Goal: Task Accomplishment & Management: Manage account settings

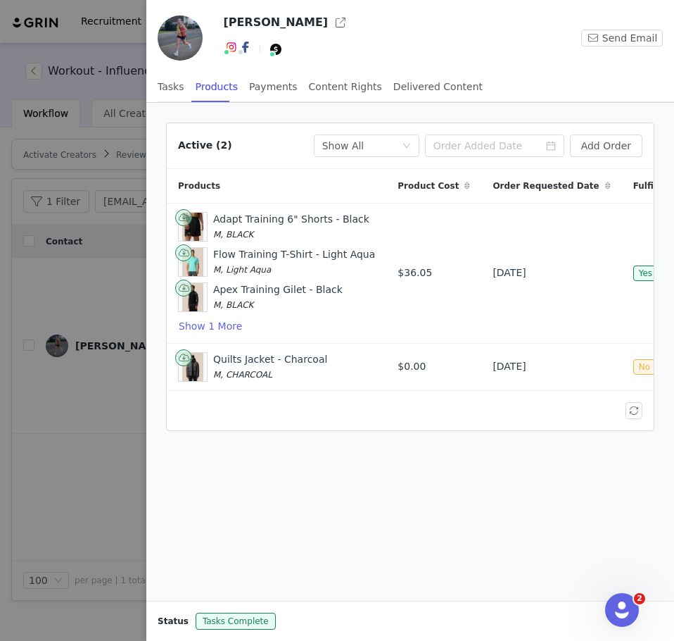
click at [64, 202] on div at bounding box center [337, 320] width 674 height 641
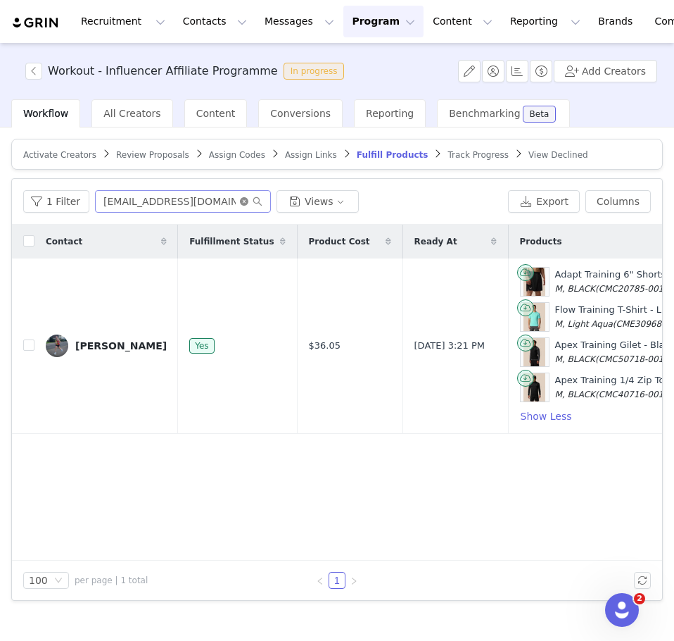
click at [240, 199] on icon "icon: close-circle" at bounding box center [244, 201] width 8 height 8
click at [186, 203] on input "text" at bounding box center [183, 201] width 176 height 23
paste input "[EMAIL_ADDRESS][DOMAIN_NAME]"
type input "[EMAIL_ADDRESS][DOMAIN_NAME]"
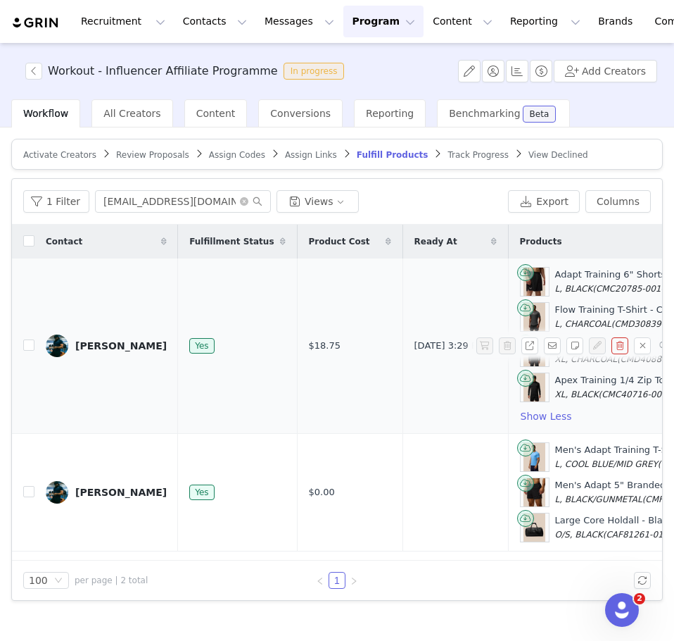
click at [101, 346] on div "[PERSON_NAME]" at bounding box center [121, 345] width 92 height 11
click at [105, 346] on div "[PERSON_NAME]" at bounding box center [121, 345] width 92 height 11
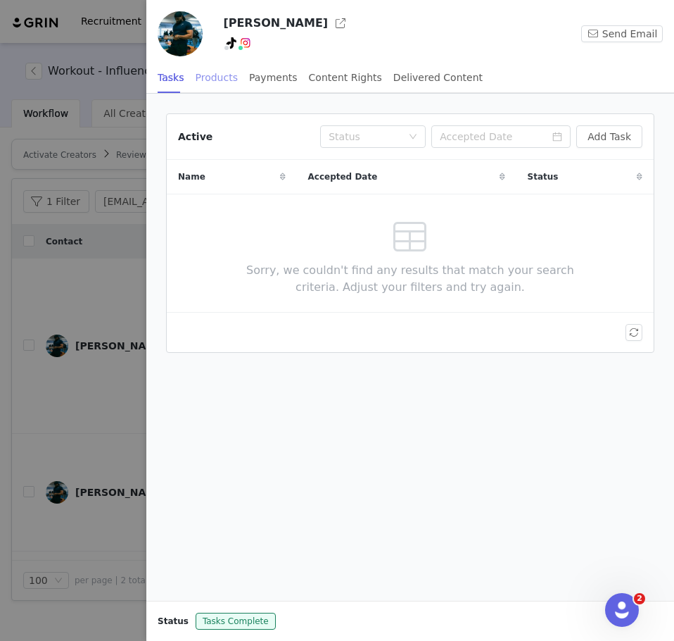
click at [215, 77] on div "Products" at bounding box center [217, 78] width 42 height 32
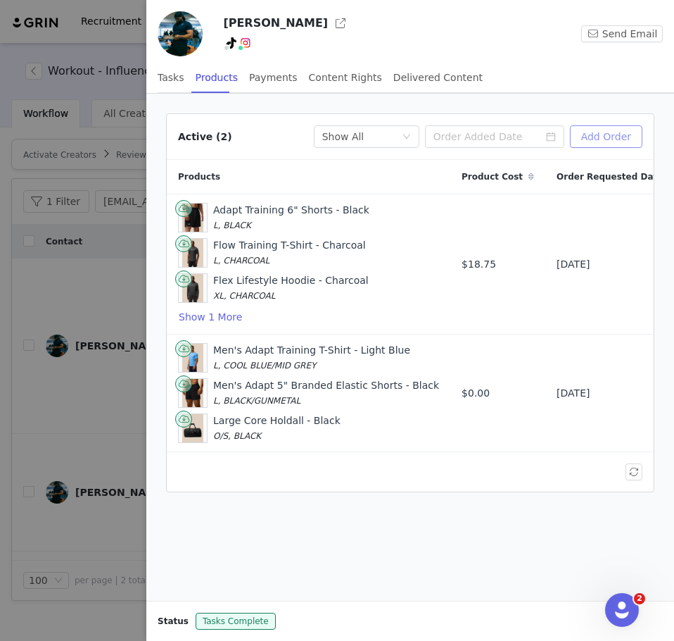
click at [595, 127] on button "Add Order" at bounding box center [606, 136] width 73 height 23
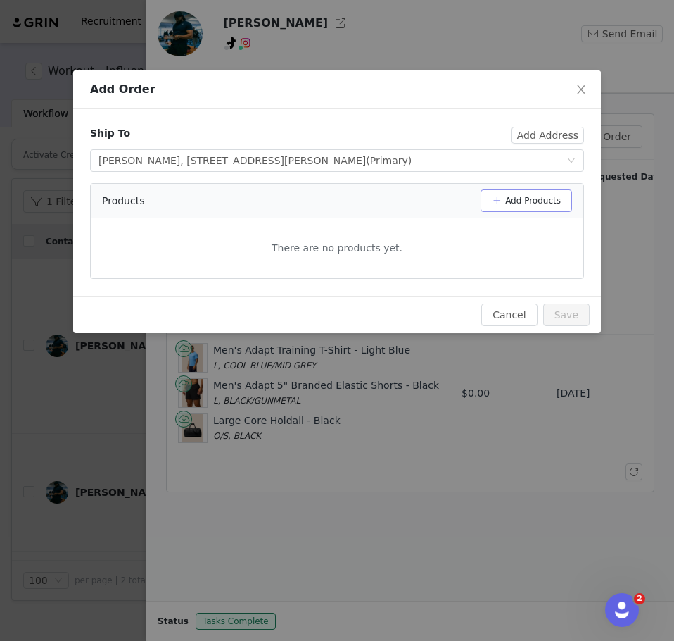
click at [544, 203] on button "Add Products" at bounding box center [527, 200] width 92 height 23
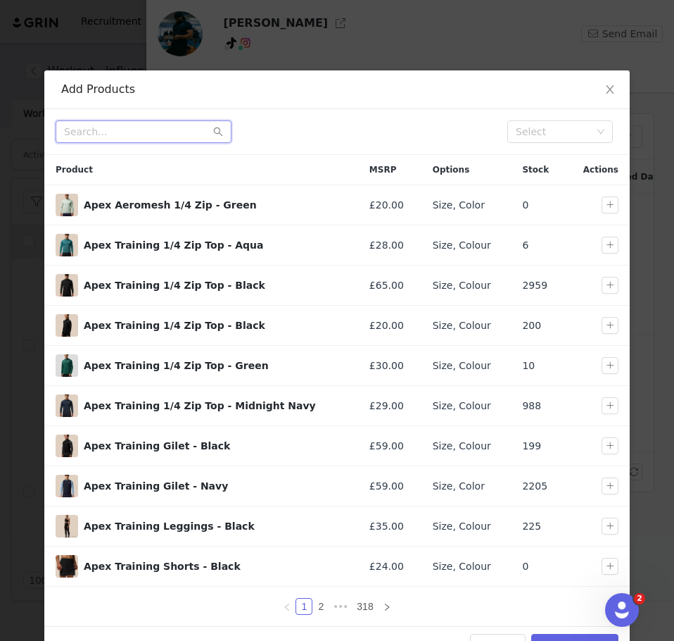
click at [177, 130] on input "text" at bounding box center [144, 131] width 176 height 23
paste input "Quilts Jacket - Black"
type input "Quilts Jacket - Black"
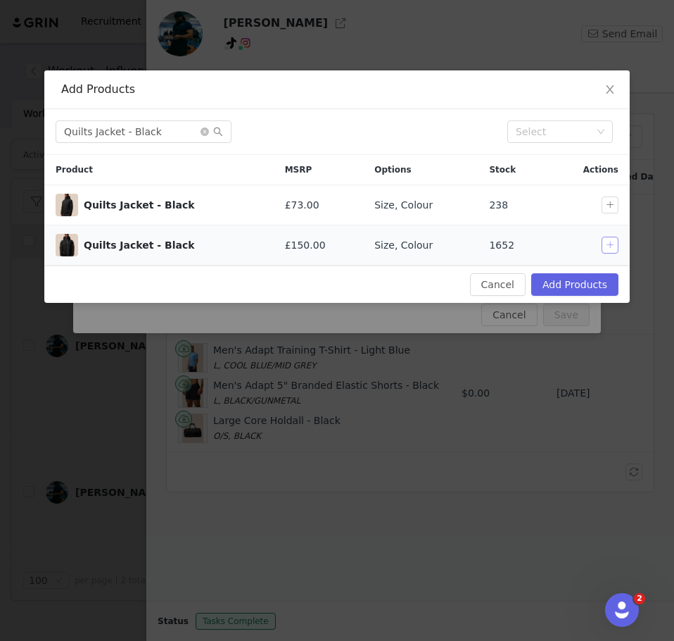
click at [617, 246] on button "button" at bounding box center [610, 245] width 17 height 17
click at [566, 280] on button "Add Products" at bounding box center [575, 284] width 87 height 23
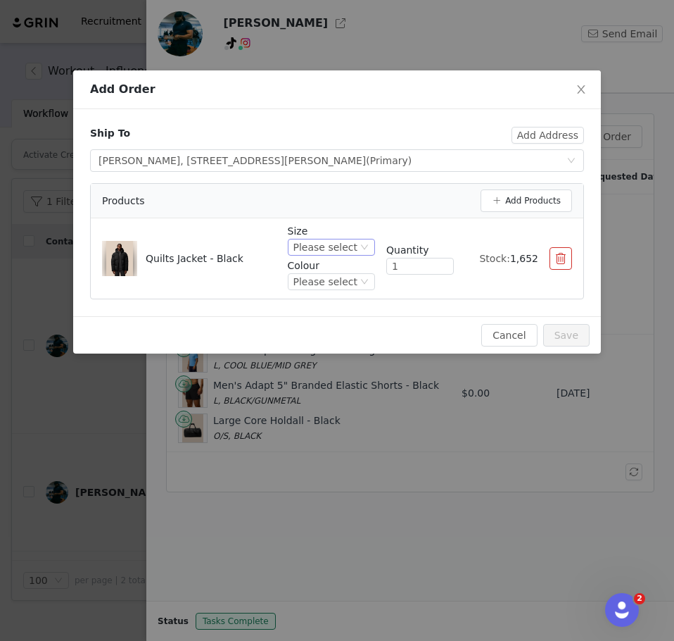
click at [356, 250] on div "Please select" at bounding box center [326, 246] width 64 height 15
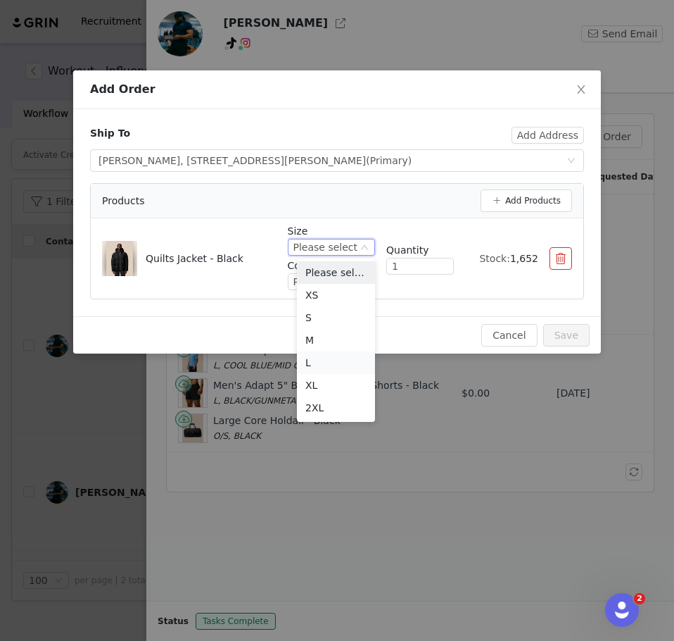
click at [315, 362] on li "L" at bounding box center [336, 362] width 78 height 23
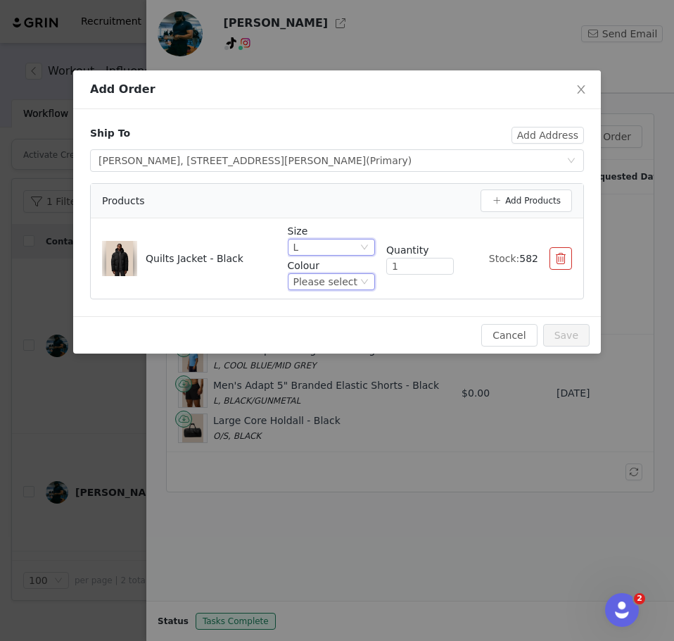
click at [353, 282] on div "Please select" at bounding box center [326, 281] width 64 height 15
click at [333, 334] on li "BLACK" at bounding box center [336, 329] width 78 height 23
click at [575, 335] on button "Save" at bounding box center [566, 335] width 46 height 23
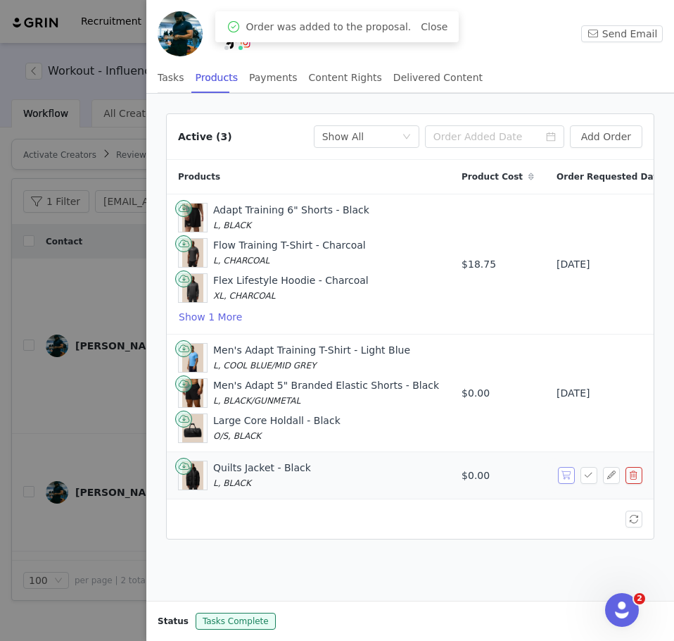
click at [566, 474] on button "button" at bounding box center [566, 475] width 17 height 17
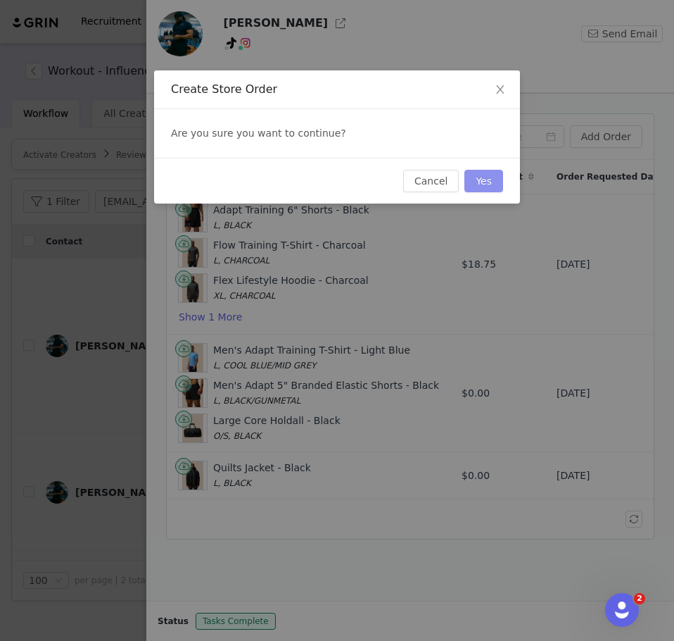
click at [483, 180] on button "Yes" at bounding box center [484, 181] width 39 height 23
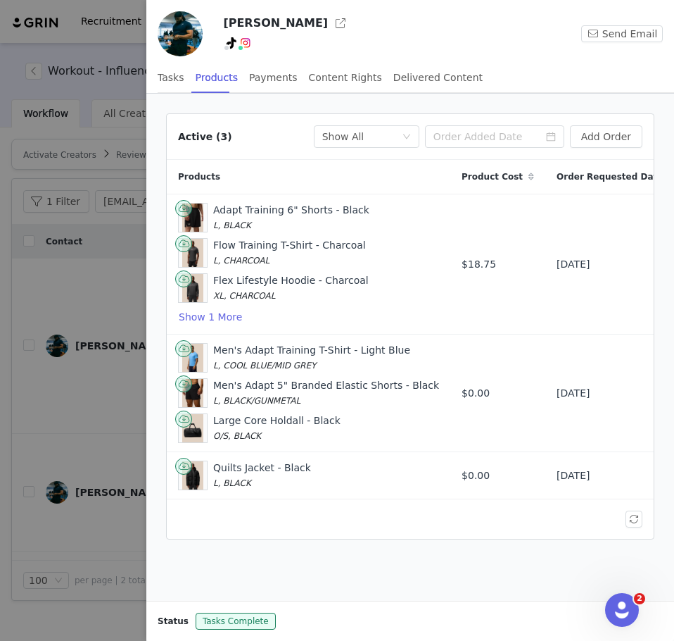
click at [106, 339] on div at bounding box center [337, 320] width 674 height 641
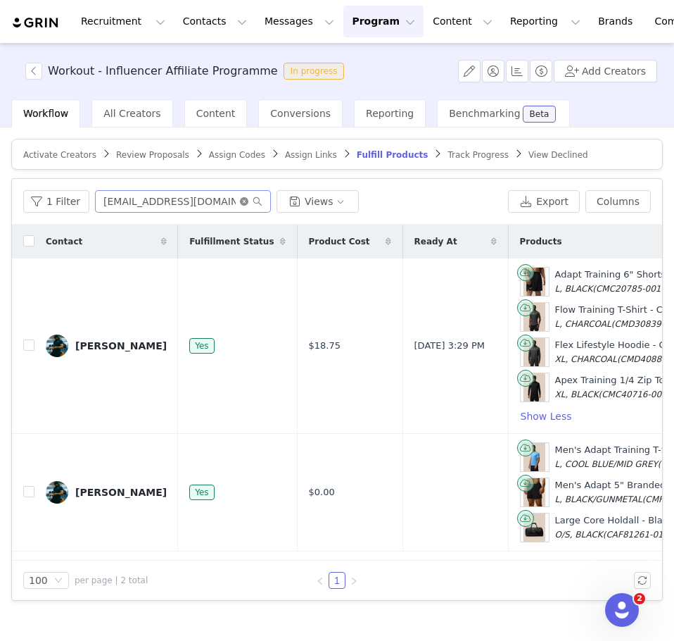
click at [240, 201] on icon "icon: close-circle" at bounding box center [244, 201] width 8 height 8
click at [203, 203] on input "text" at bounding box center [183, 201] width 176 height 23
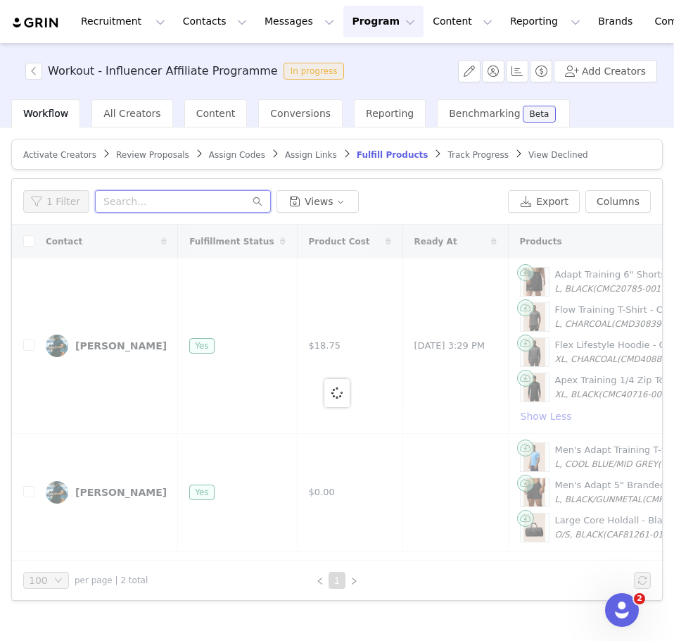
paste input "[PERSON_NAME][EMAIL_ADDRESS][PERSON_NAME][DOMAIN_NAME]"
type input "[PERSON_NAME][EMAIL_ADDRESS][PERSON_NAME][DOMAIN_NAME]"
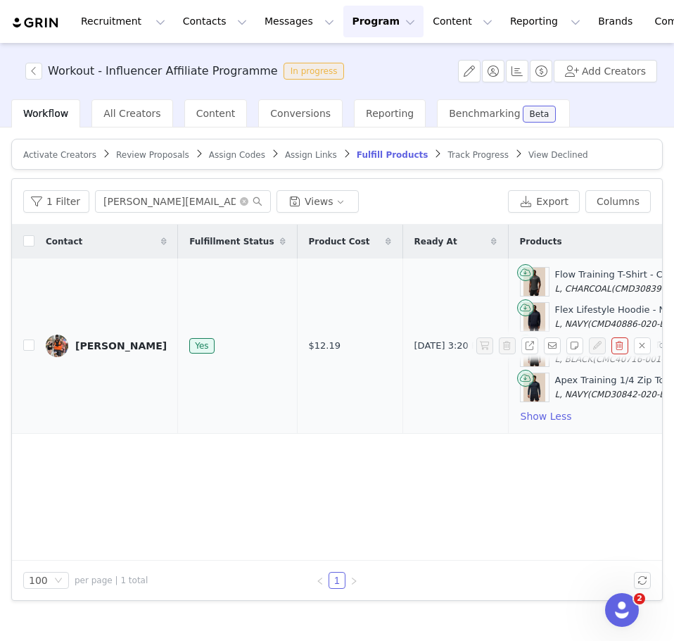
click at [108, 346] on div "[PERSON_NAME]" at bounding box center [121, 345] width 92 height 11
click at [113, 348] on div "[PERSON_NAME]" at bounding box center [121, 345] width 92 height 11
click at [113, 348] on div "Workout - Influencer Affiliate Programme In progress Add Creators Workflow All …" at bounding box center [337, 341] width 674 height 596
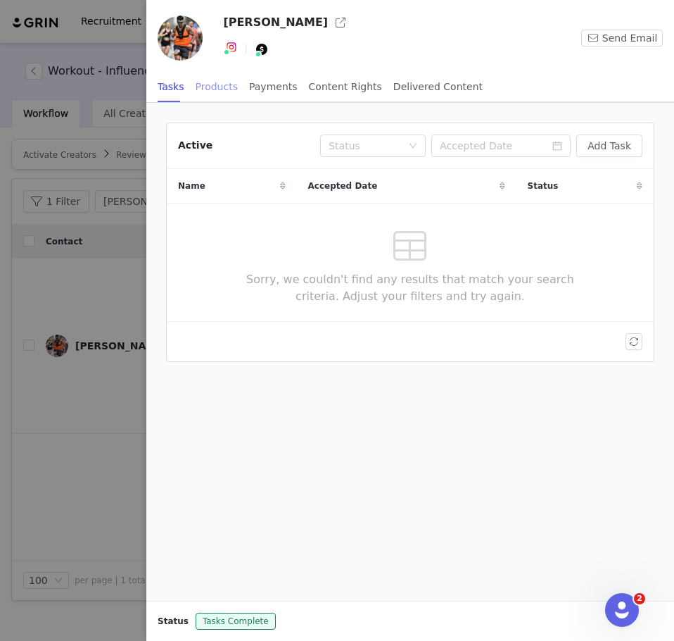
click at [222, 97] on div "Products" at bounding box center [217, 87] width 42 height 32
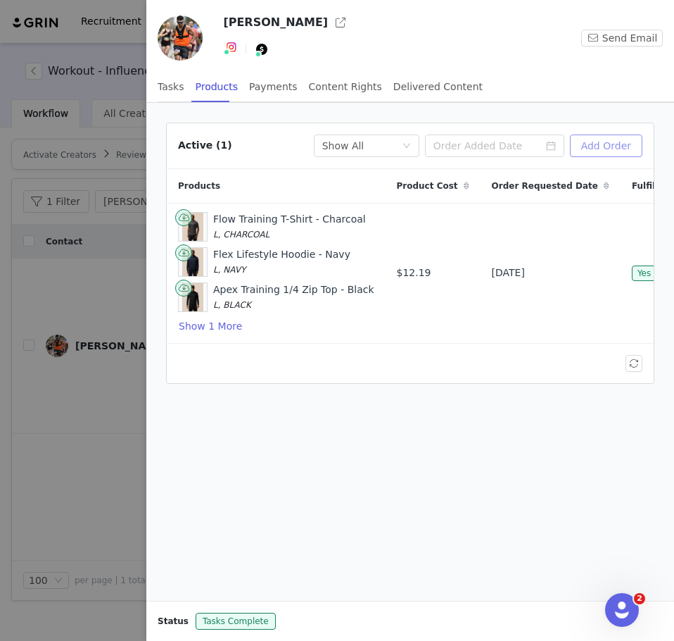
click at [608, 144] on button "Add Order" at bounding box center [606, 145] width 73 height 23
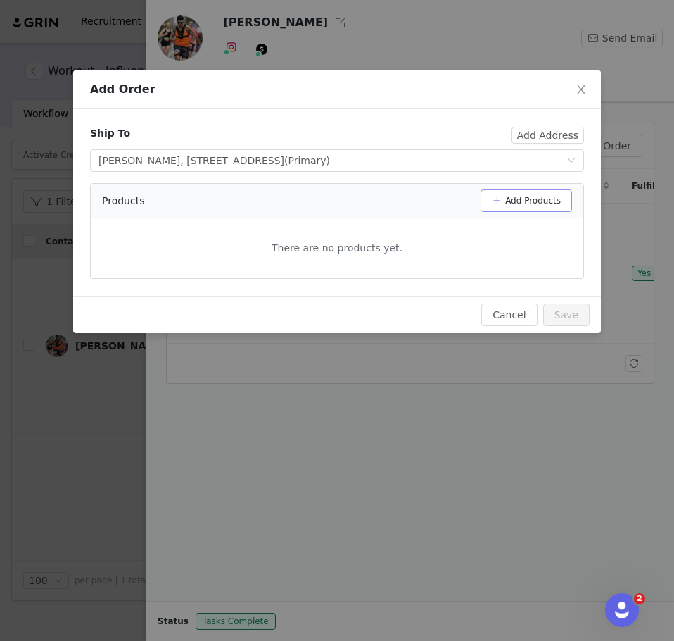
click at [513, 199] on button "Add Products" at bounding box center [527, 200] width 92 height 23
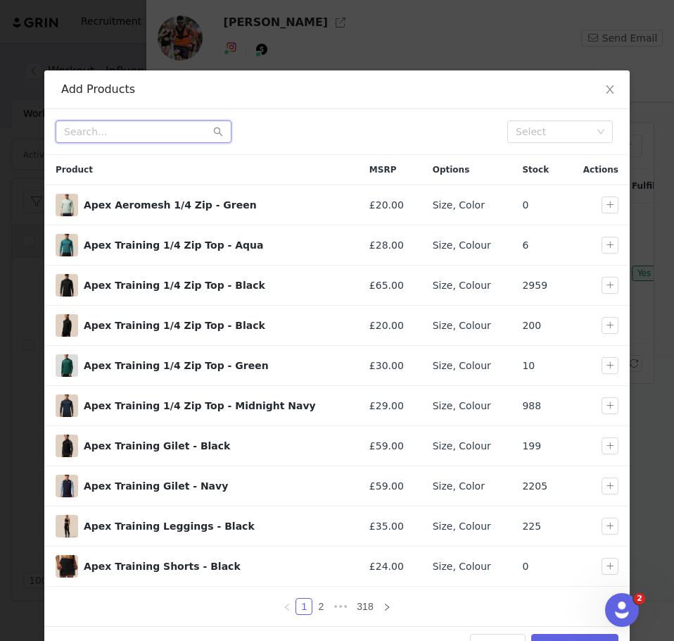
click at [151, 142] on input "text" at bounding box center [144, 131] width 176 height 23
paste input "Quilts Lifestyle Jacket - Charcoal"
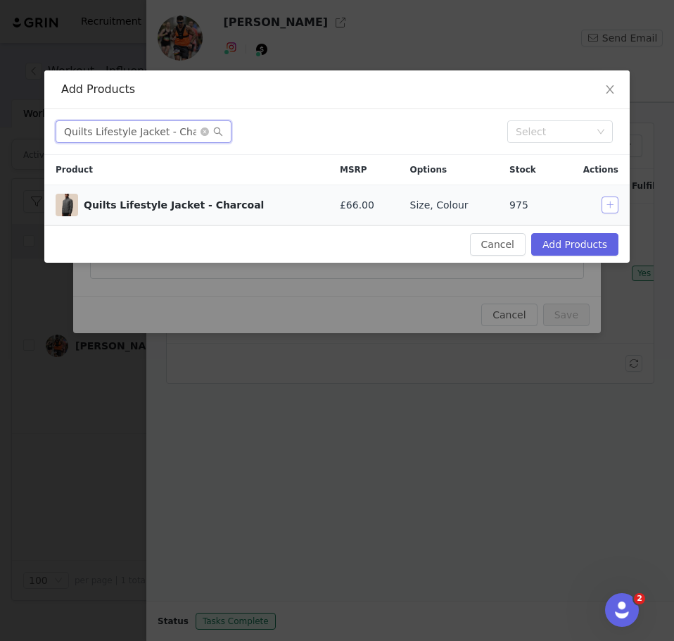
type input "Quilts Lifestyle Jacket - Charcoal"
click at [606, 206] on button "button" at bounding box center [610, 204] width 17 height 17
click at [562, 242] on button "Add Products" at bounding box center [575, 244] width 87 height 23
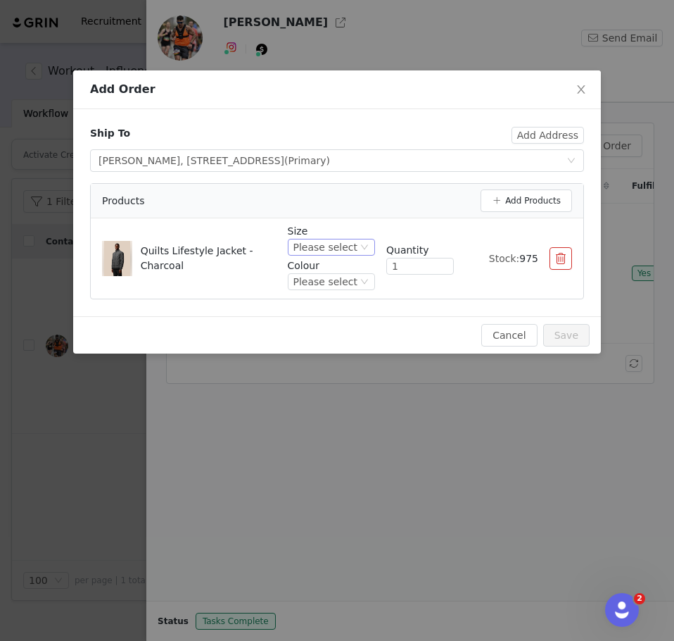
click at [367, 248] on icon "icon: down" at bounding box center [364, 247] width 8 height 8
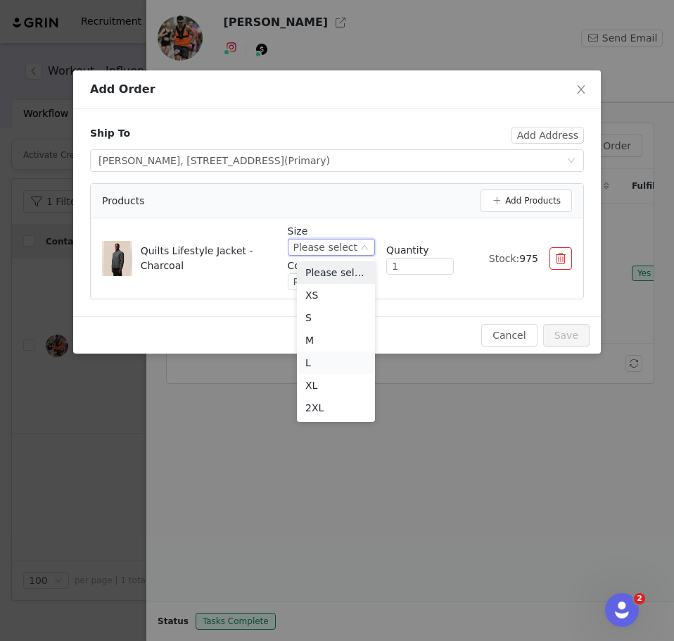
click at [316, 362] on li "L" at bounding box center [336, 362] width 78 height 23
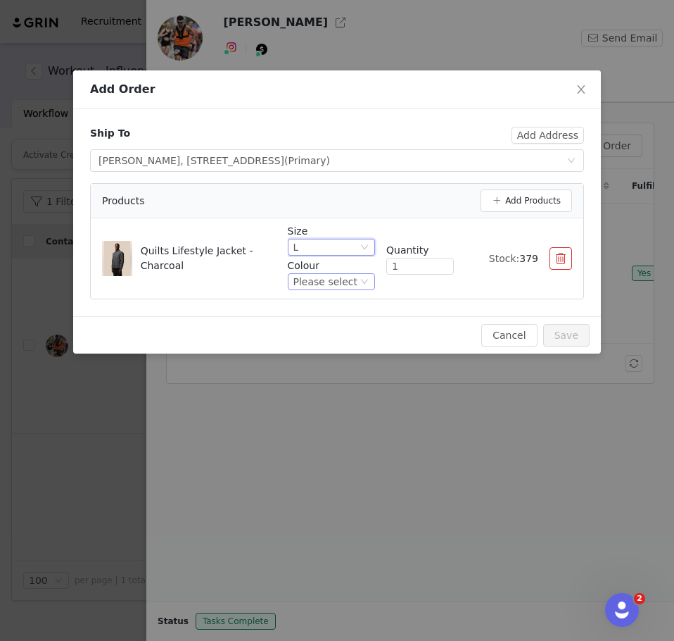
click at [355, 284] on div "Please select" at bounding box center [326, 281] width 64 height 15
click at [315, 331] on li "CHARCOAL" at bounding box center [336, 329] width 78 height 23
click at [561, 337] on button "Save" at bounding box center [566, 335] width 46 height 23
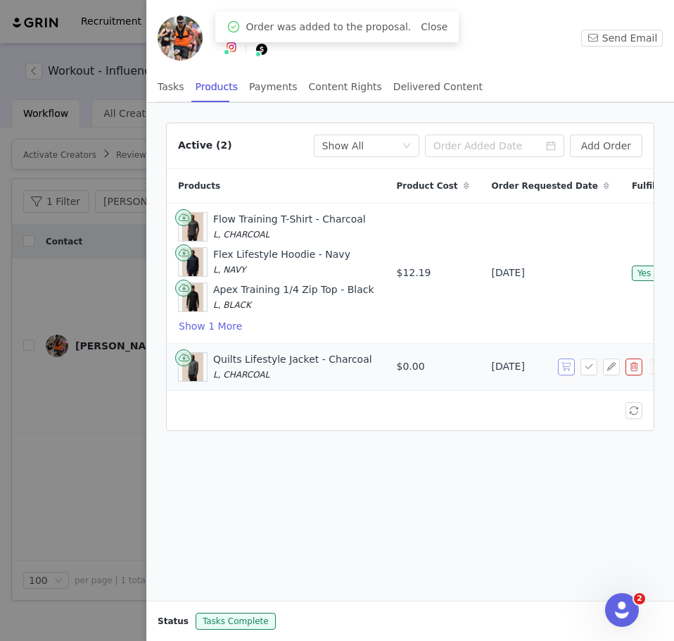
click at [567, 364] on button "button" at bounding box center [566, 366] width 17 height 17
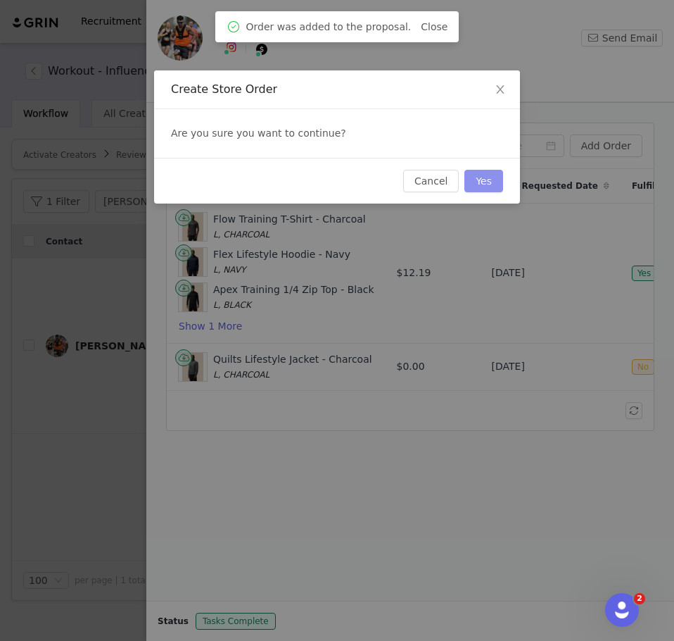
click at [484, 177] on button "Yes" at bounding box center [484, 181] width 39 height 23
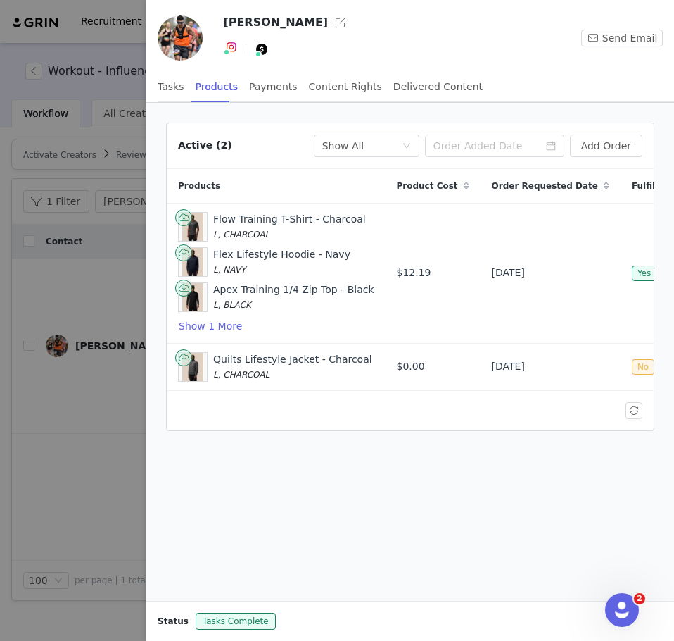
click at [120, 237] on div at bounding box center [337, 320] width 674 height 641
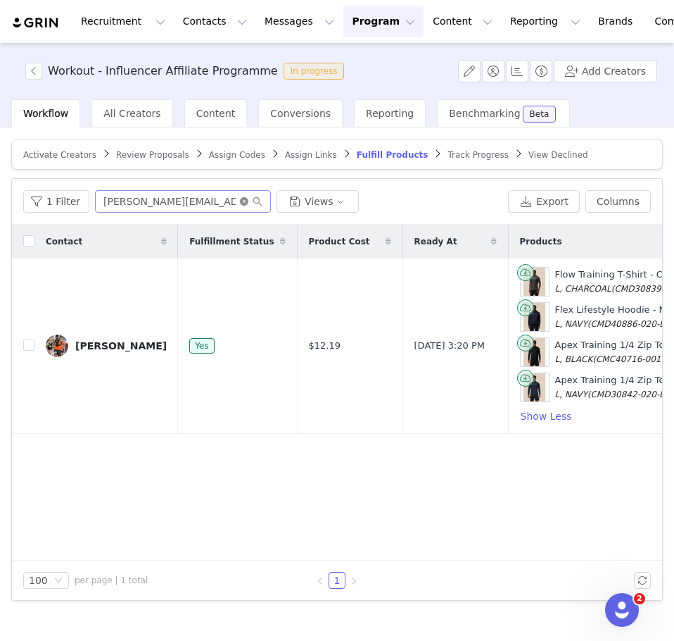
click at [240, 198] on icon "icon: close-circle" at bounding box center [244, 201] width 8 height 8
click at [191, 205] on input "text" at bounding box center [183, 201] width 176 height 23
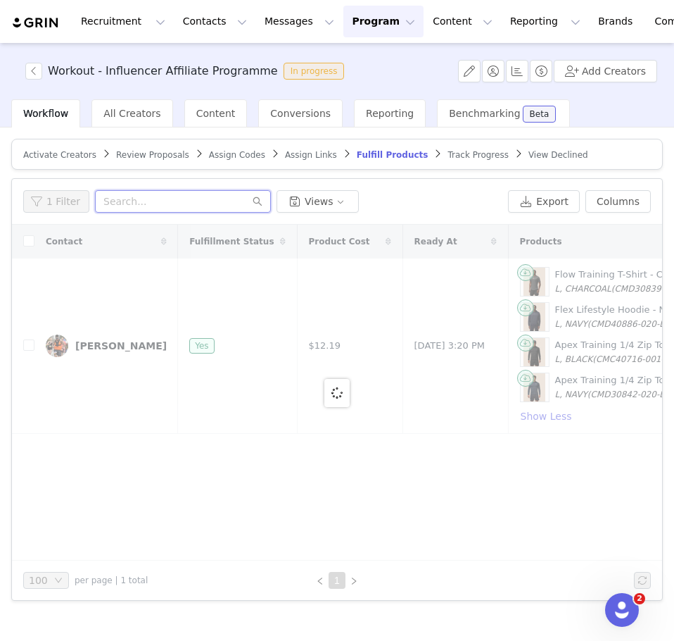
paste input "[DOMAIN_NAME][EMAIL_ADDRESS][PERSON_NAME][DOMAIN_NAME]"
type input "[DOMAIN_NAME][EMAIL_ADDRESS][PERSON_NAME][DOMAIN_NAME]"
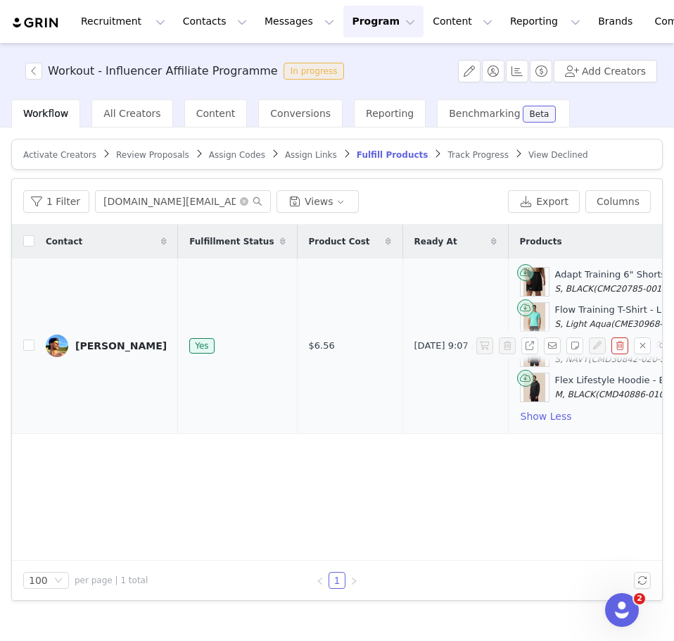
click at [94, 346] on div "[PERSON_NAME]" at bounding box center [121, 345] width 92 height 11
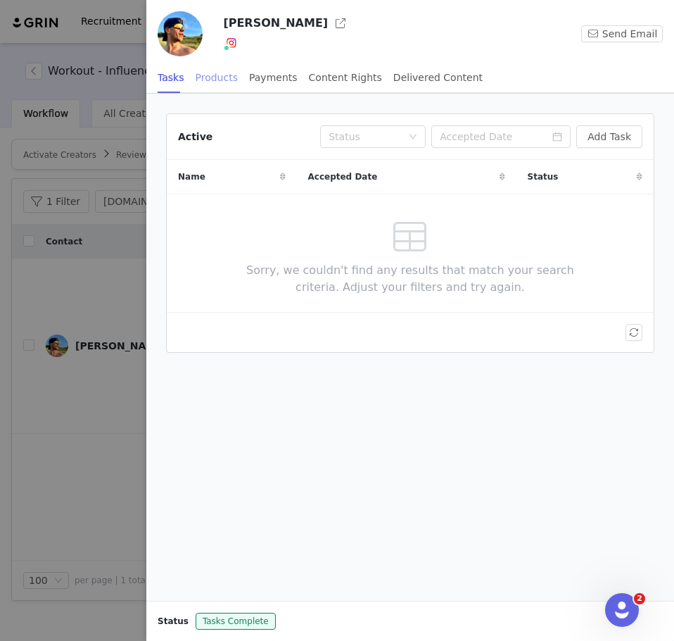
click at [200, 77] on div "Products" at bounding box center [217, 78] width 42 height 32
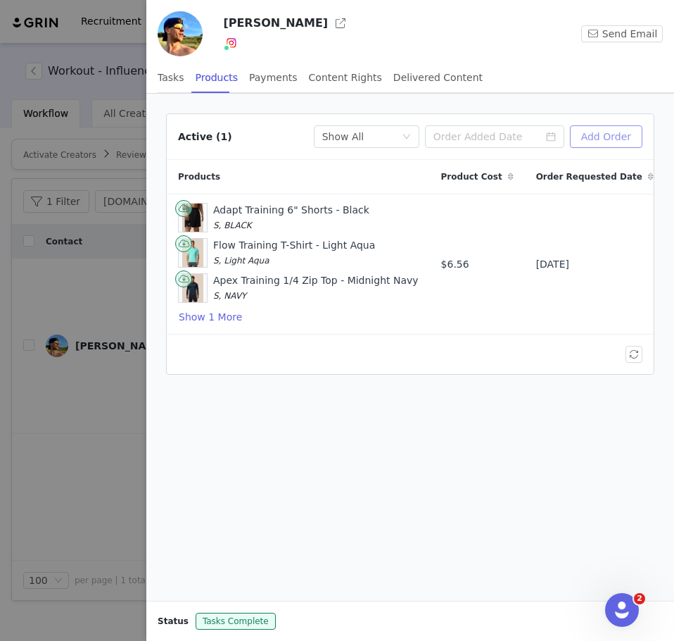
click at [614, 132] on button "Add Order" at bounding box center [606, 136] width 73 height 23
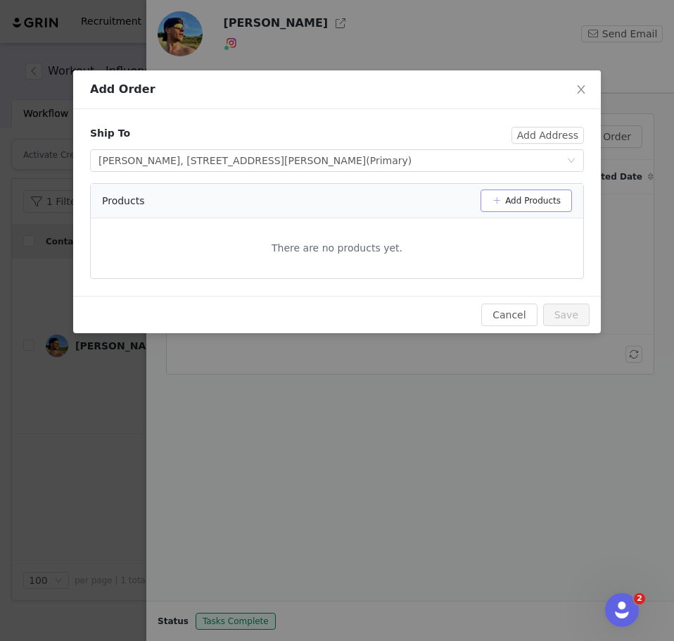
click at [548, 205] on button "Add Products" at bounding box center [527, 200] width 92 height 23
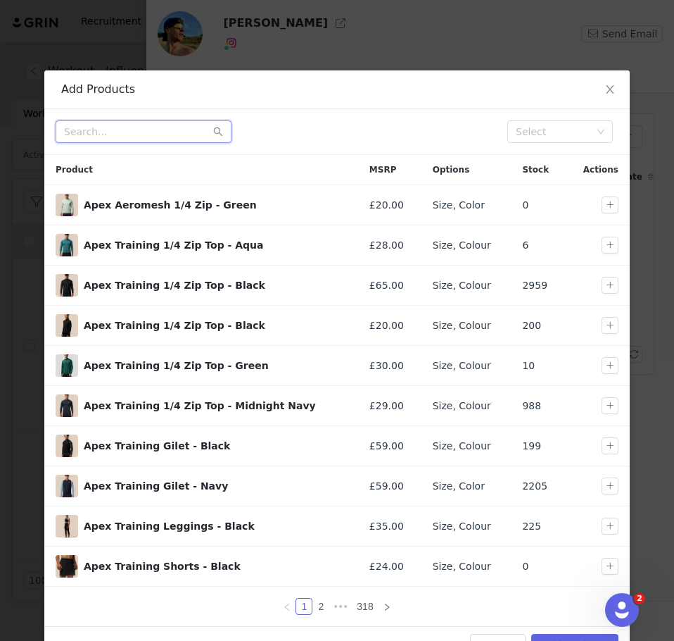
click at [77, 142] on input "text" at bounding box center [144, 131] width 176 height 23
paste input "Quilts Lifestyle Jacket - Black"
type input "Quilts Lifestyle Jacket - Black"
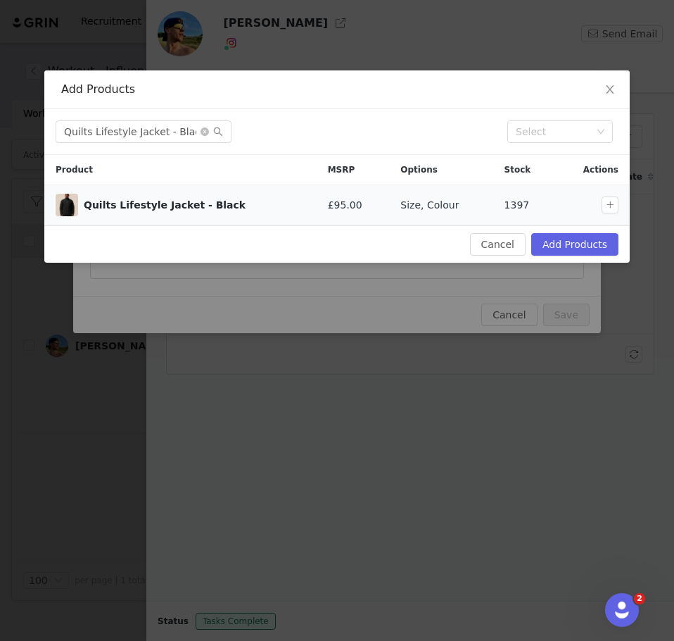
click at [619, 199] on div at bounding box center [613, 204] width 23 height 17
click at [615, 203] on button "button" at bounding box center [610, 204] width 17 height 17
click at [591, 250] on button "Add Products" at bounding box center [575, 244] width 87 height 23
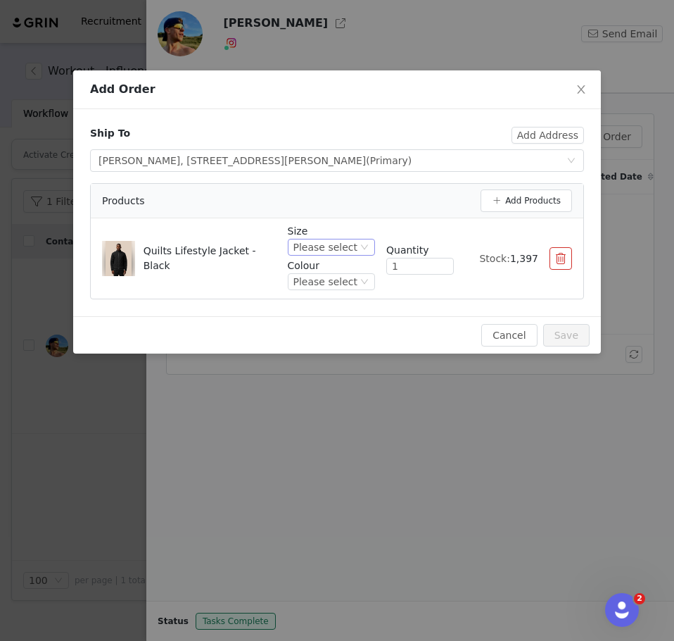
click at [346, 251] on div "Please select" at bounding box center [326, 246] width 64 height 15
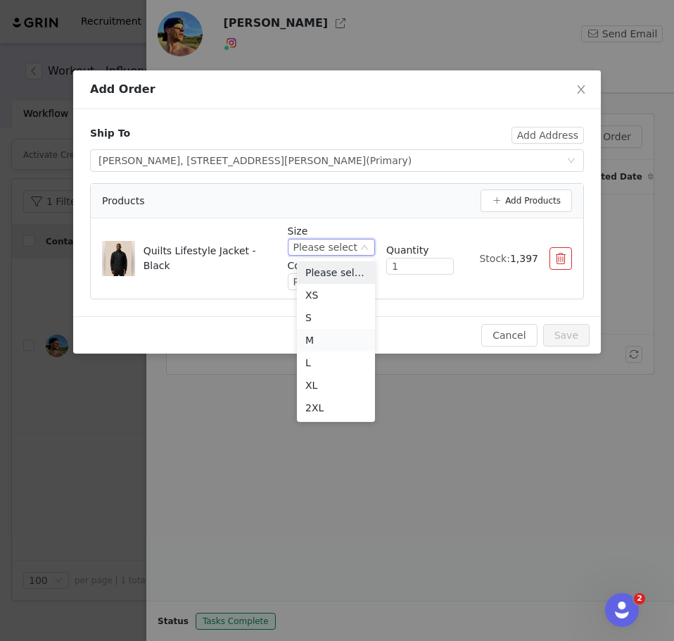
click at [322, 337] on li "M" at bounding box center [336, 340] width 78 height 23
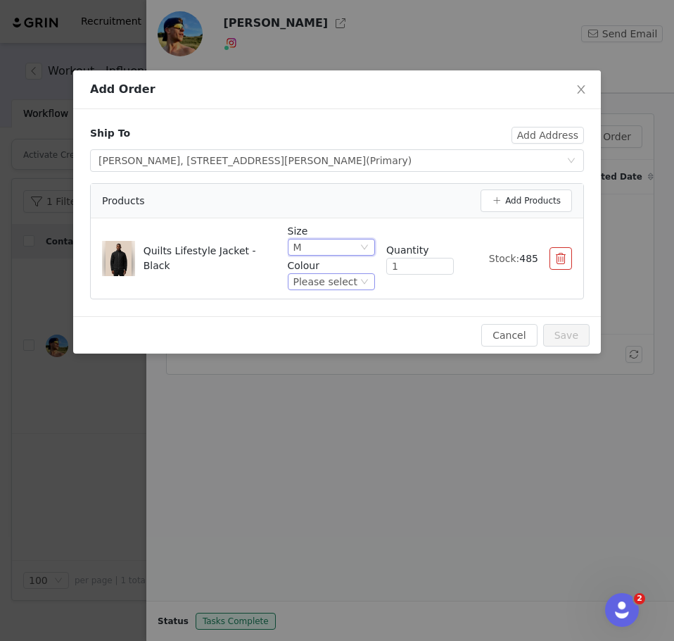
click at [338, 279] on div "Please select" at bounding box center [326, 281] width 64 height 15
click at [318, 329] on li "BLACK" at bounding box center [336, 329] width 78 height 23
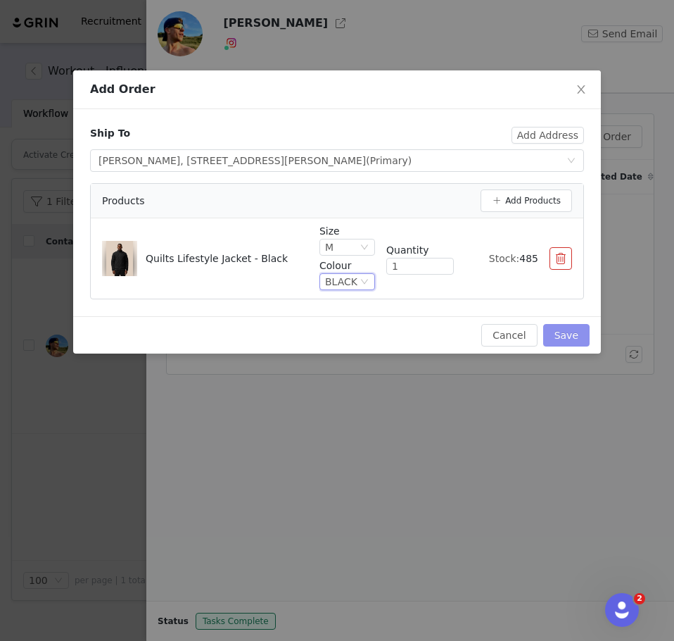
click at [579, 339] on button "Save" at bounding box center [566, 335] width 46 height 23
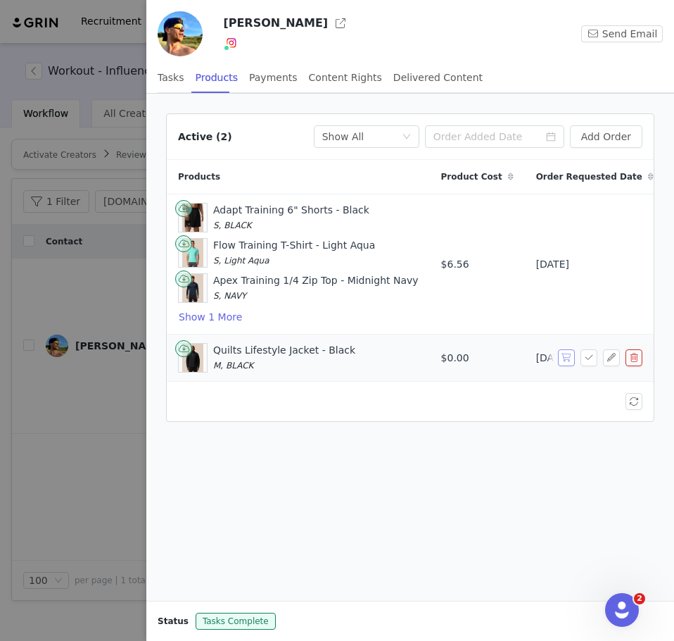
click at [565, 362] on button "button" at bounding box center [566, 357] width 17 height 17
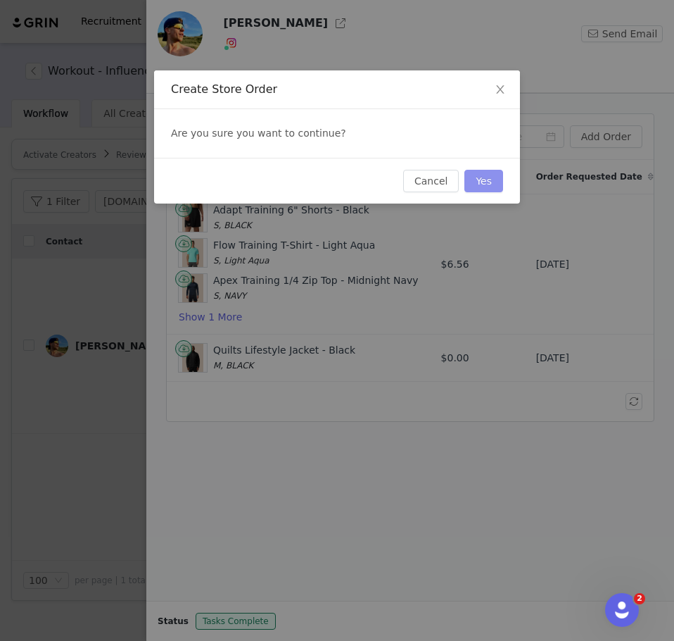
click at [478, 181] on button "Yes" at bounding box center [484, 181] width 39 height 23
